Goal: Task Accomplishment & Management: Manage account settings

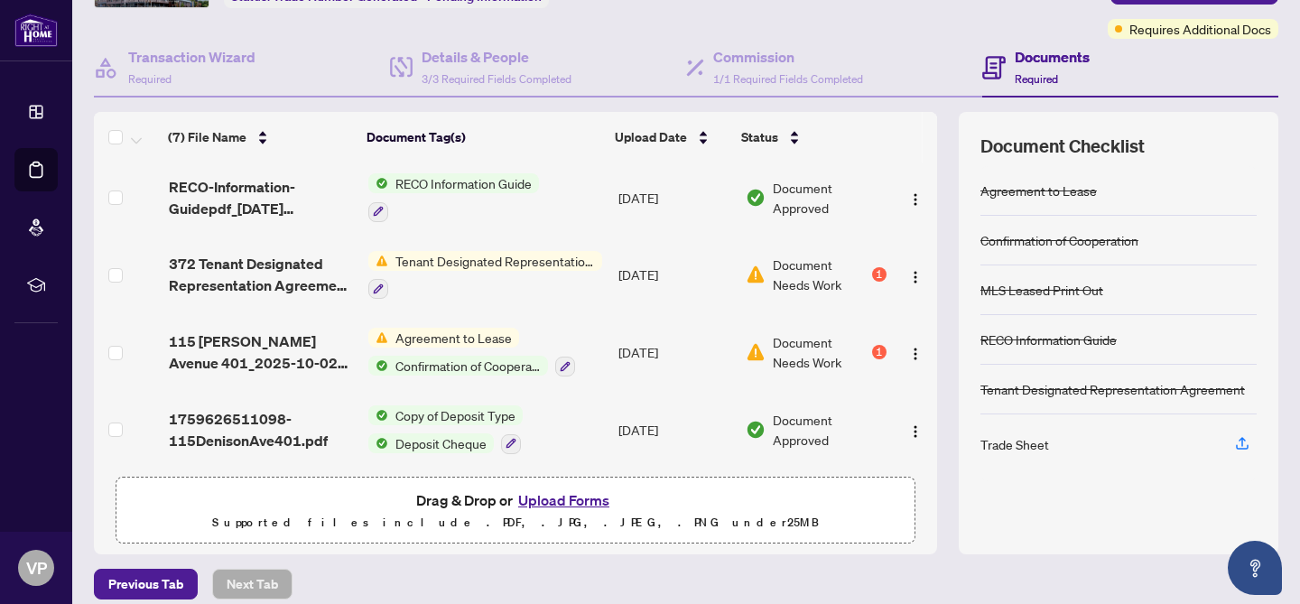
scroll to position [151, 0]
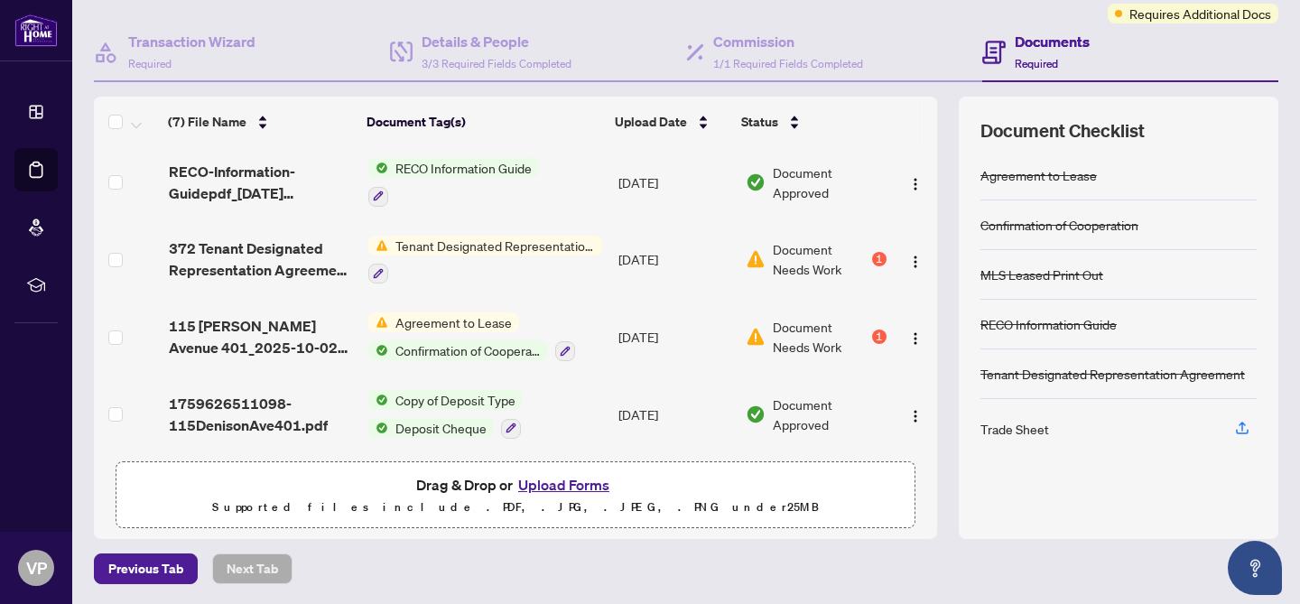
click at [556, 485] on button "Upload Forms" at bounding box center [564, 484] width 102 height 23
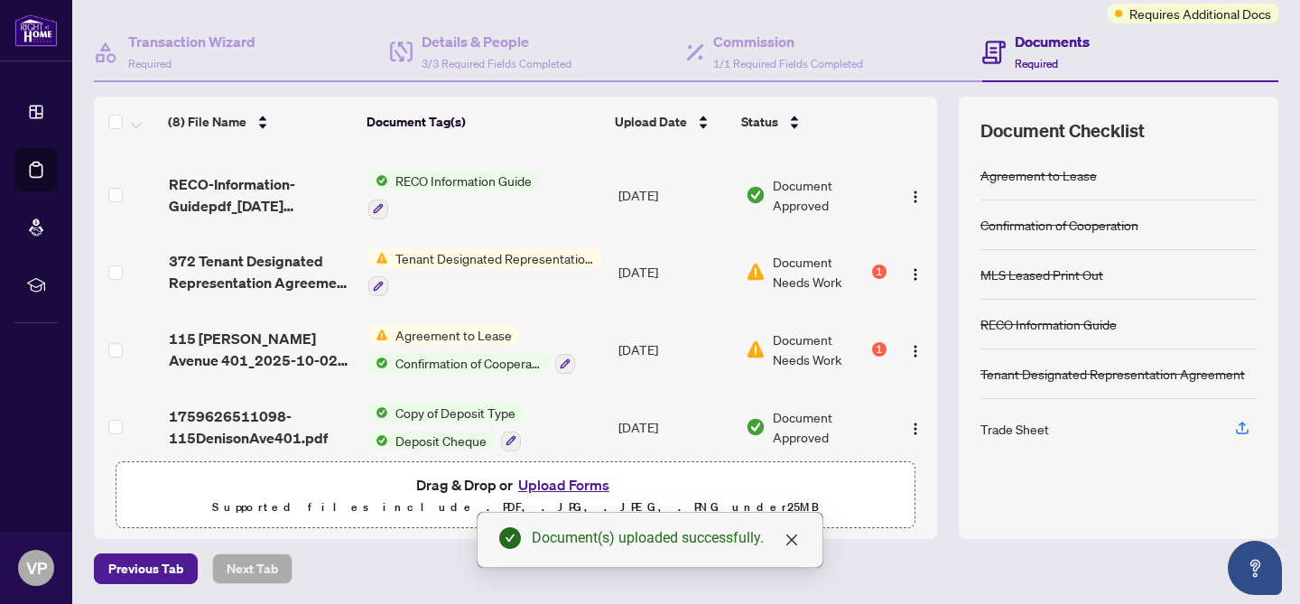
scroll to position [294, 0]
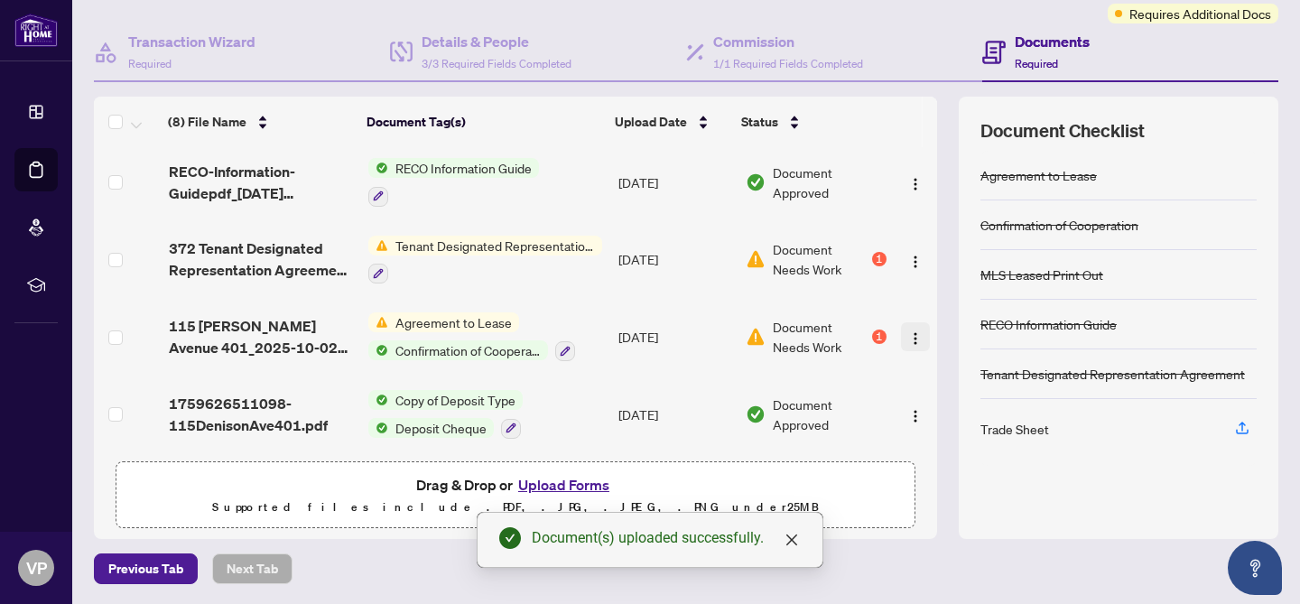
click at [910, 331] on img "button" at bounding box center [915, 338] width 14 height 14
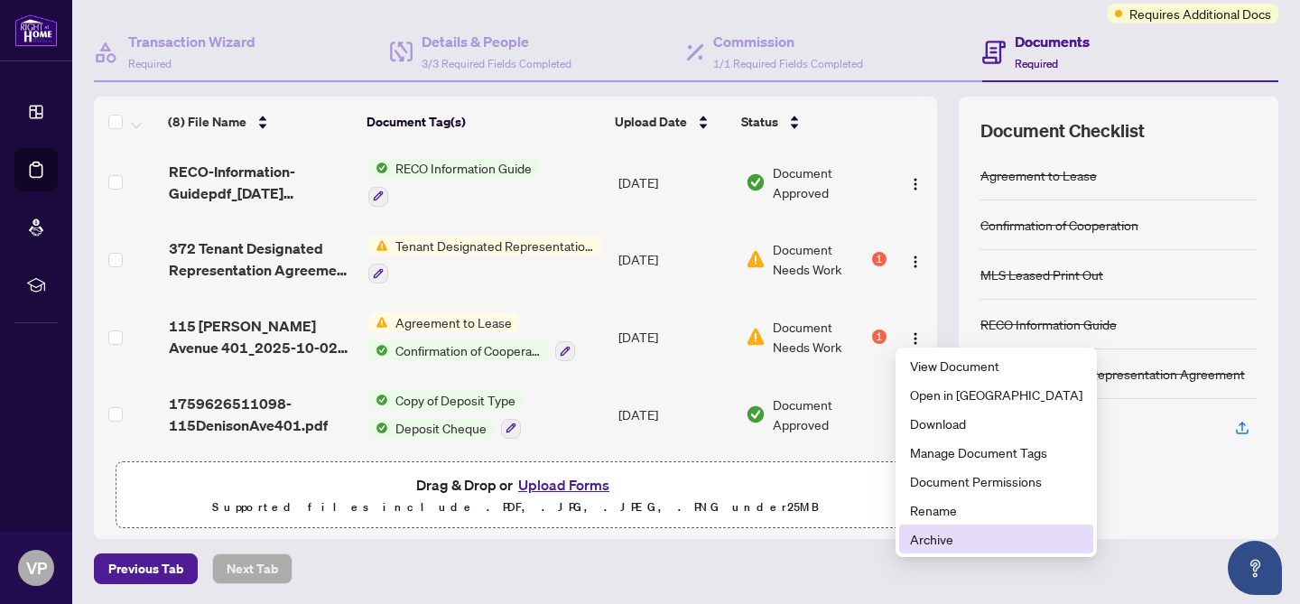
click at [919, 535] on span "Archive" at bounding box center [996, 539] width 172 height 20
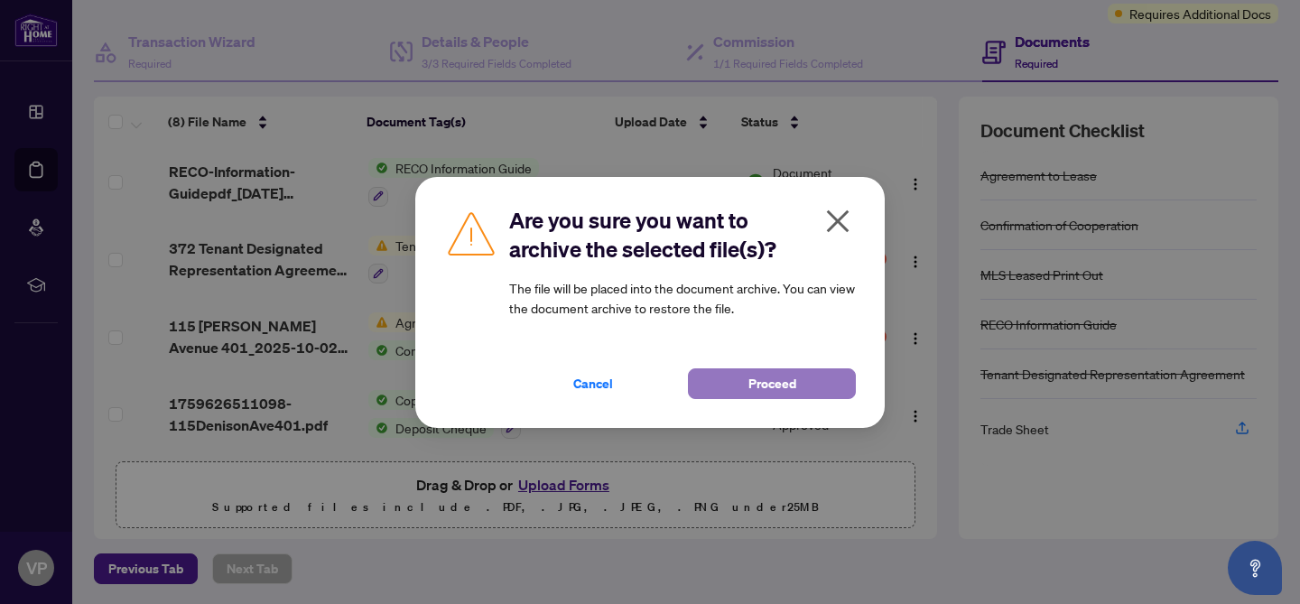
click at [771, 378] on span "Proceed" at bounding box center [773, 383] width 48 height 29
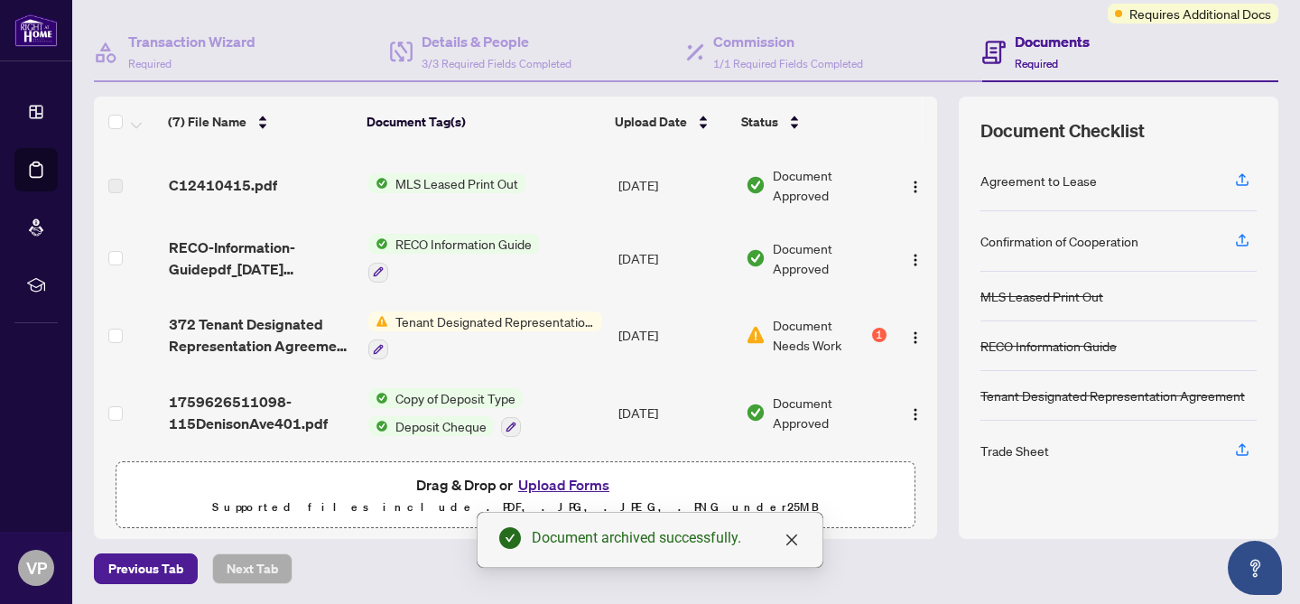
scroll to position [219, 0]
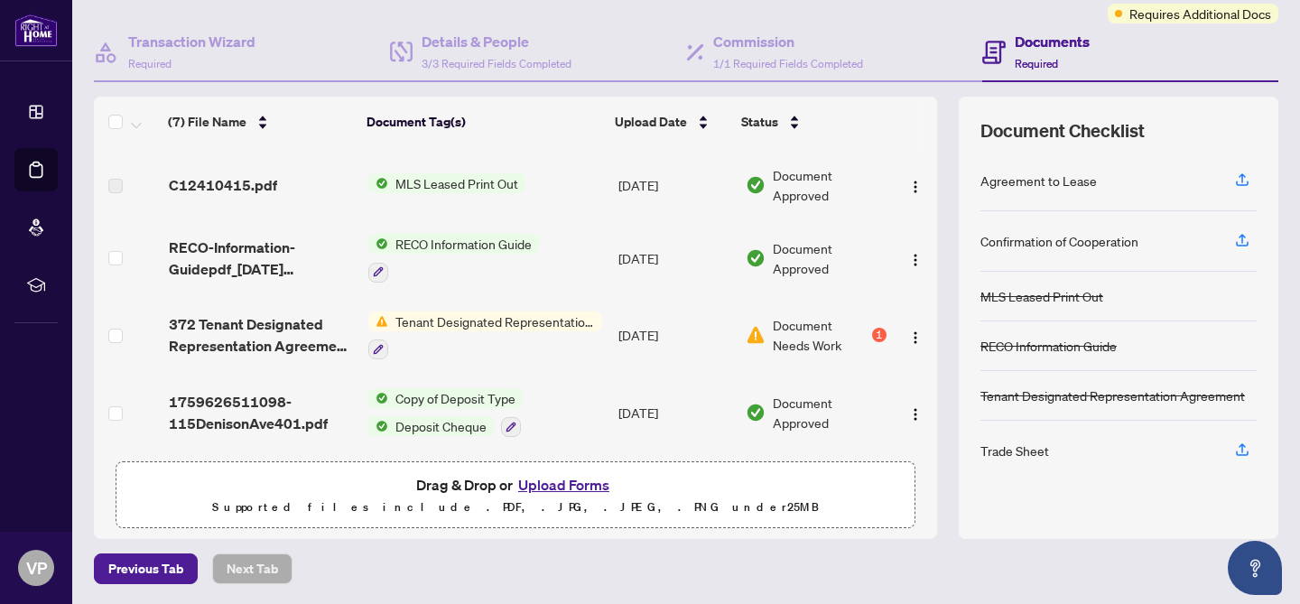
click at [578, 481] on button "Upload Forms" at bounding box center [564, 484] width 102 height 23
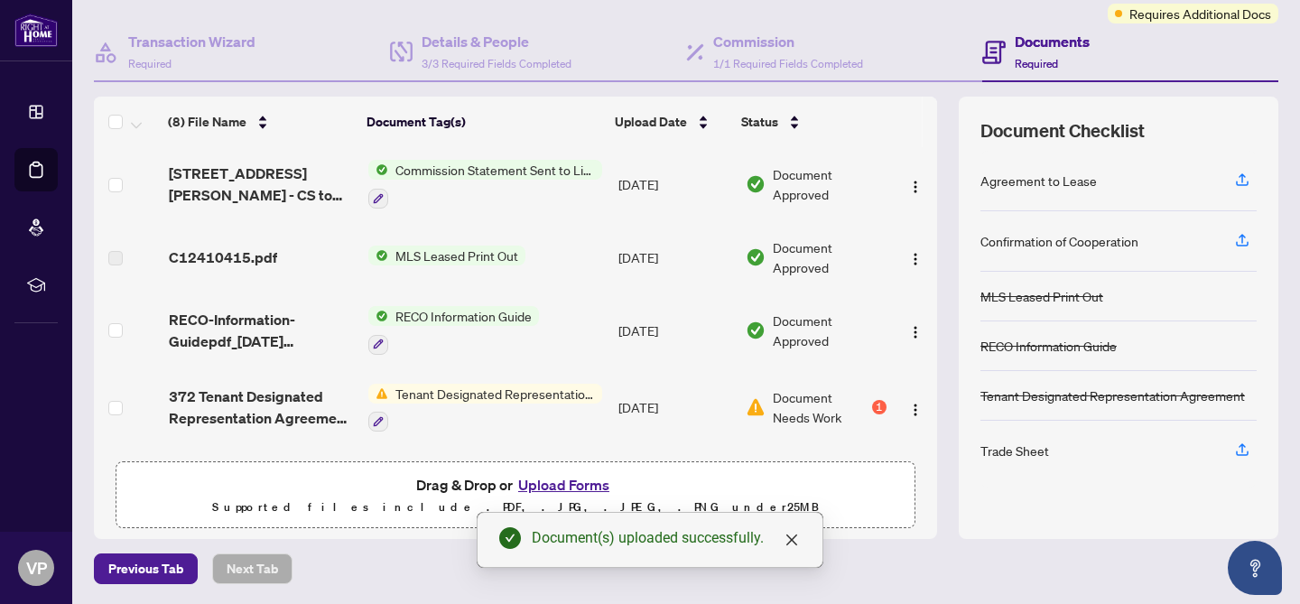
scroll to position [291, 0]
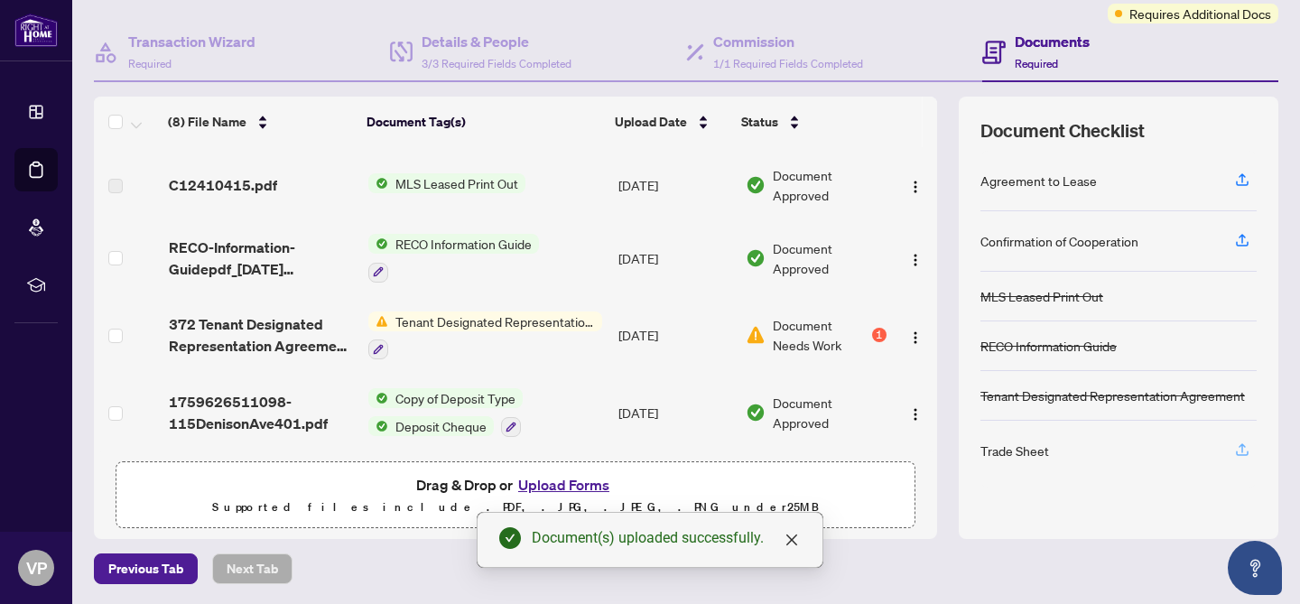
click at [1245, 446] on icon "button" at bounding box center [1242, 450] width 16 height 16
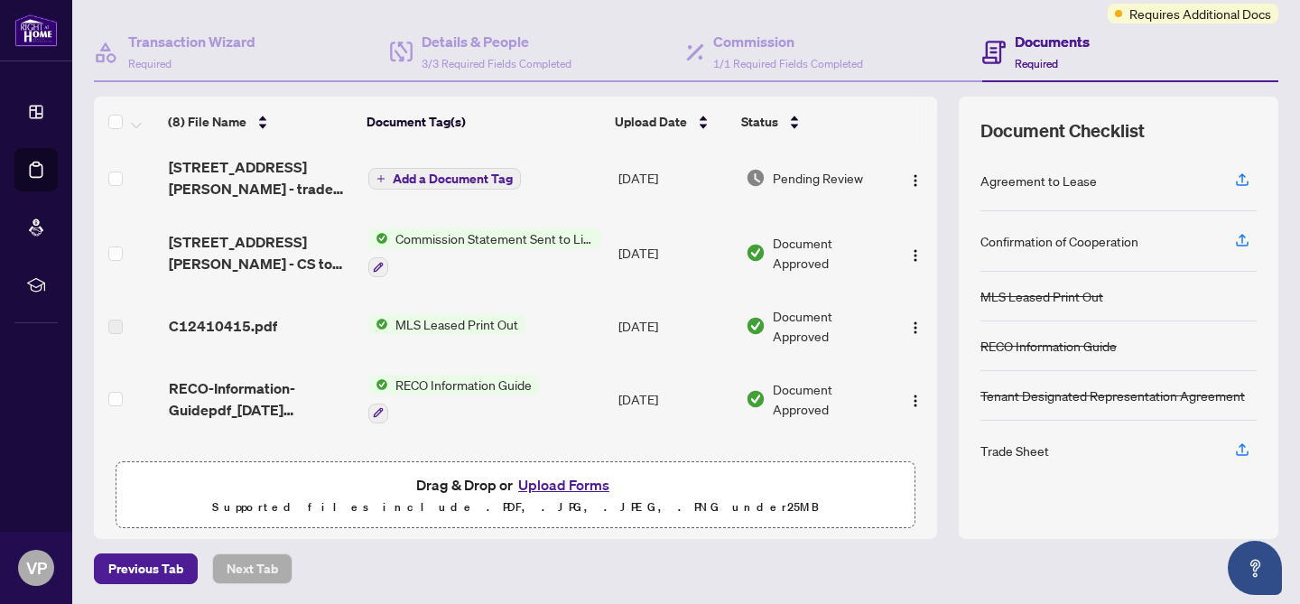
scroll to position [148, 0]
click at [433, 237] on span "Commission Statement Sent to Listing Brokerage" at bounding box center [495, 240] width 214 height 20
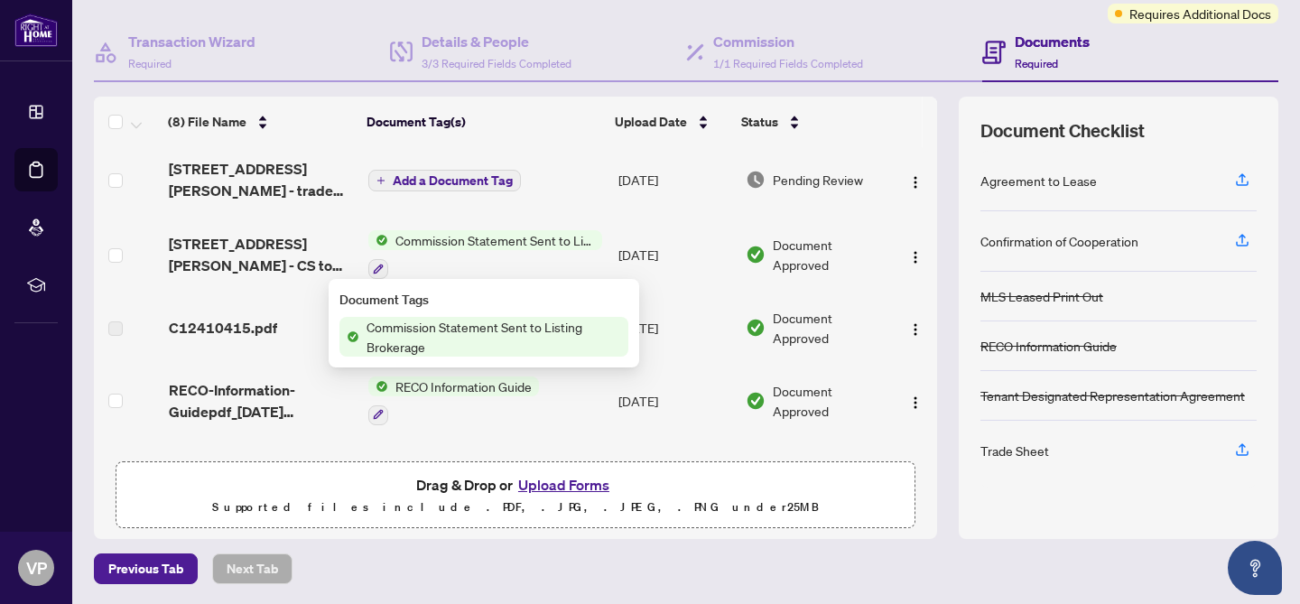
click at [884, 293] on td "Document Approved" at bounding box center [816, 327] width 154 height 69
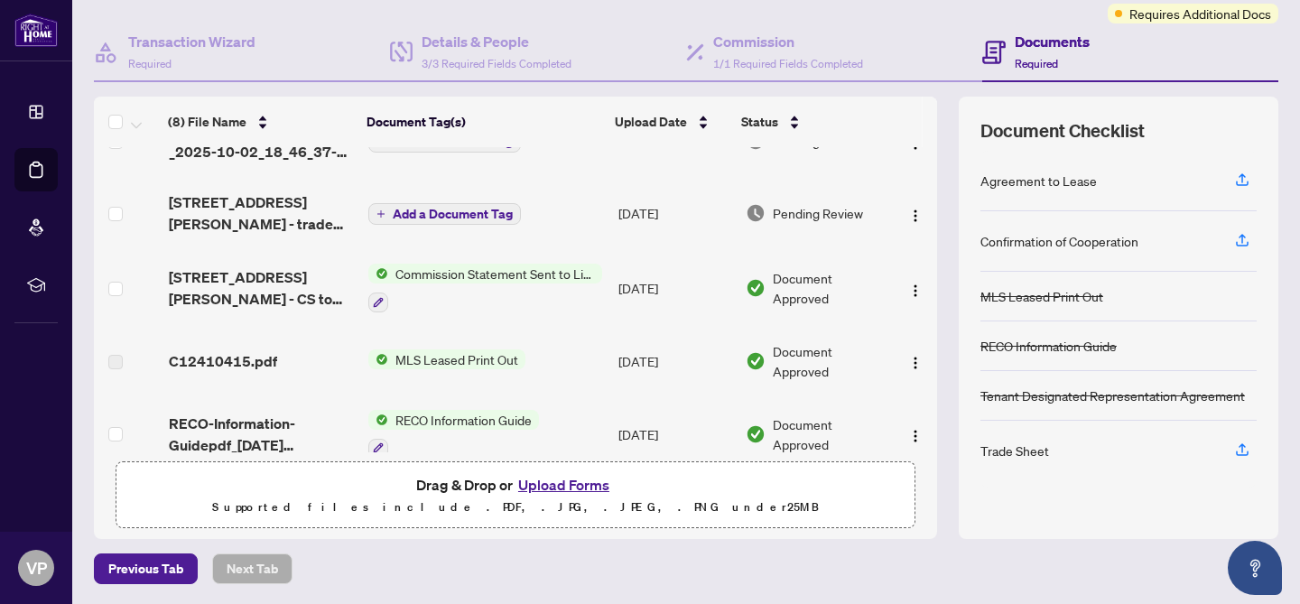
scroll to position [111, 0]
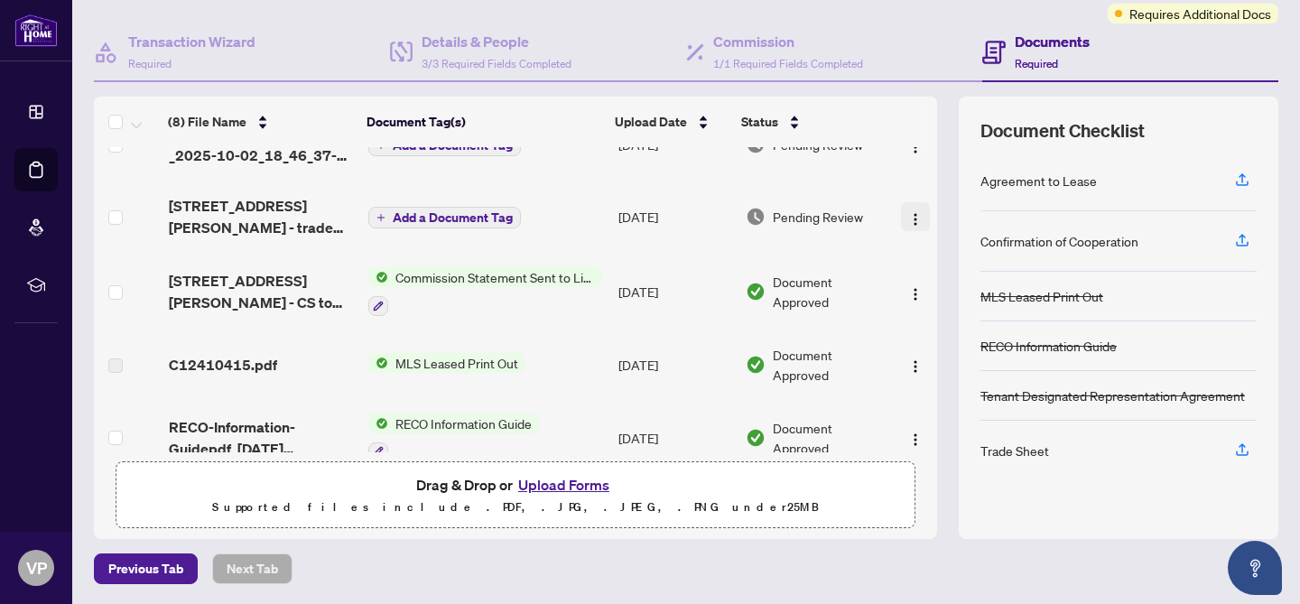
click at [912, 217] on img "button" at bounding box center [915, 219] width 14 height 14
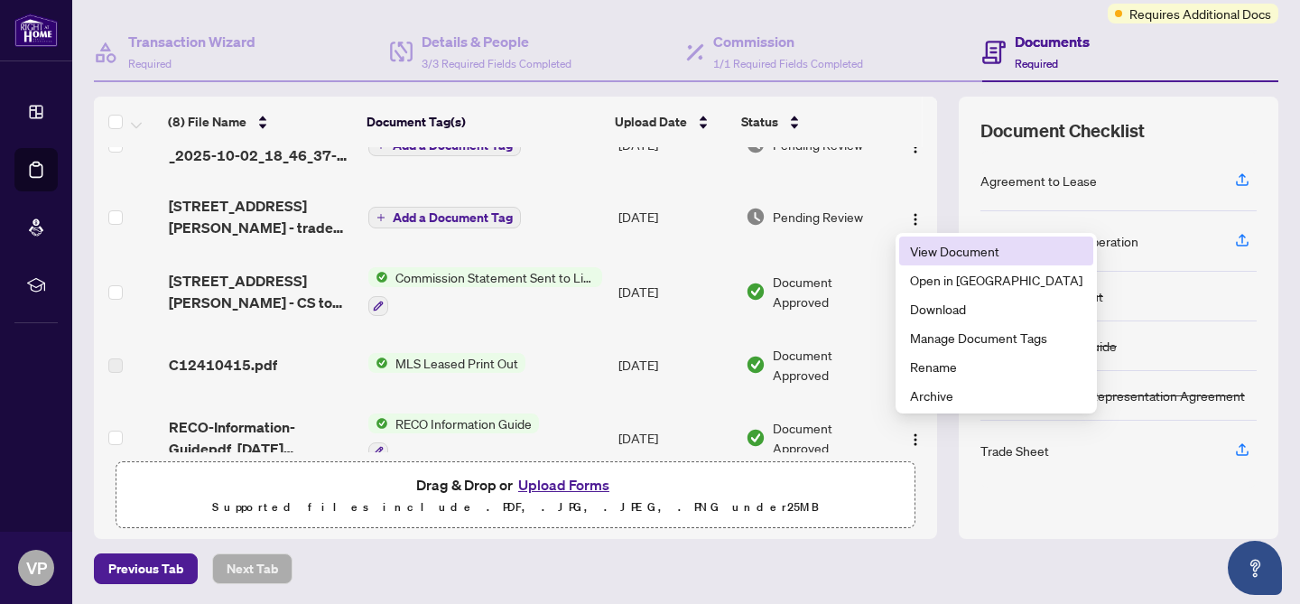
click at [917, 249] on span "View Document" at bounding box center [996, 251] width 172 height 20
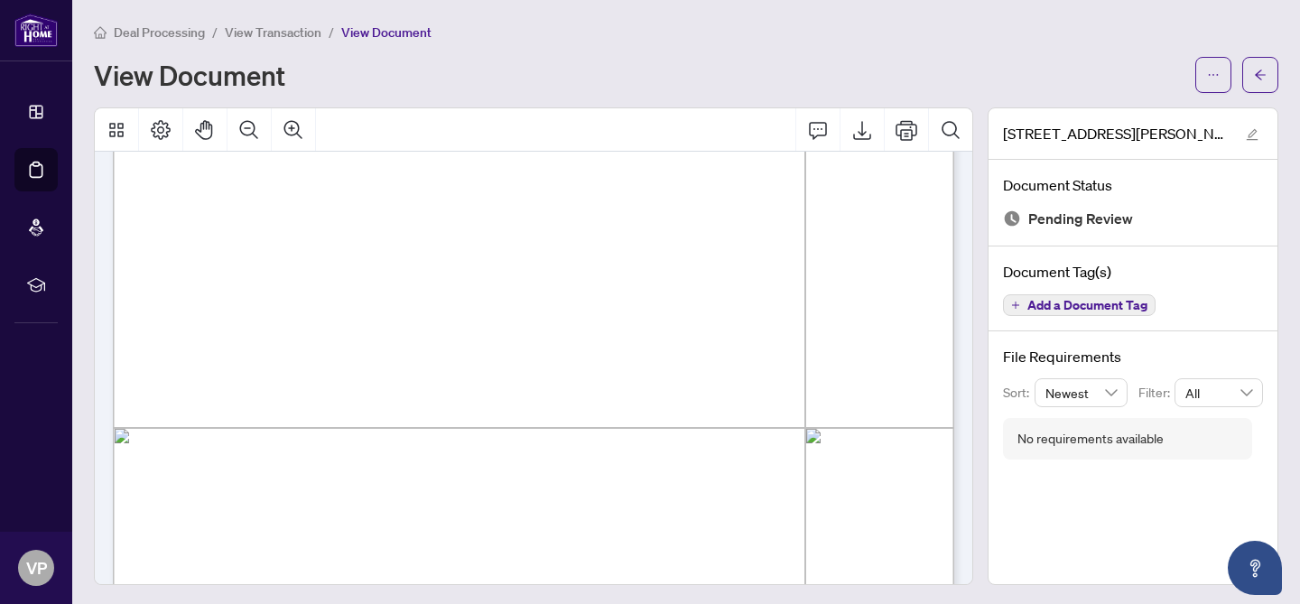
scroll to position [432, 0]
click at [904, 125] on icon "Print" at bounding box center [907, 130] width 22 height 22
